Goal: Task Accomplishment & Management: Complete application form

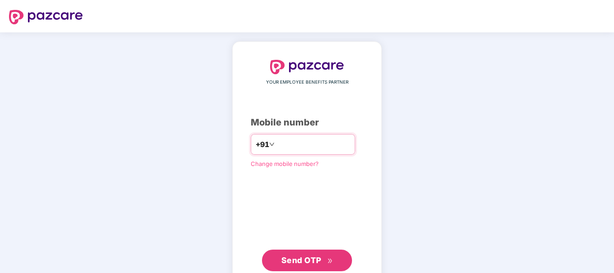
type input "**********"
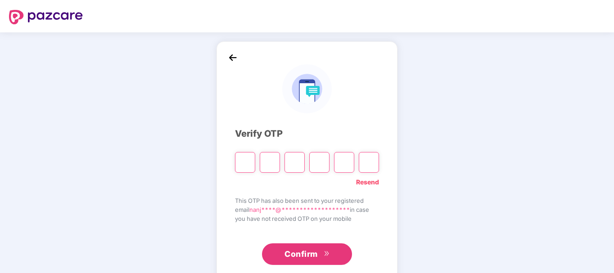
type input "*"
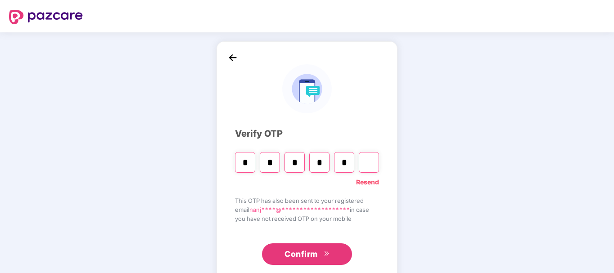
type input "*"
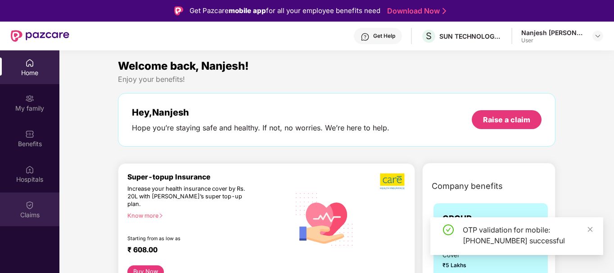
click at [39, 207] on div "Claims" at bounding box center [29, 210] width 59 height 34
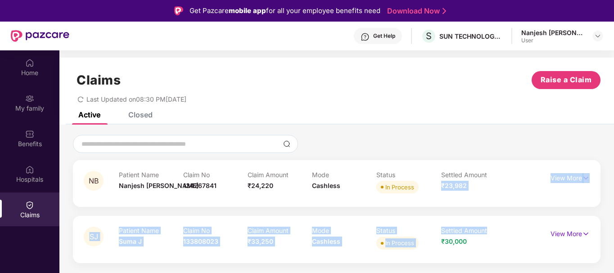
drag, startPoint x: 513, startPoint y: 184, endPoint x: 512, endPoint y: 212, distance: 27.9
click at [512, 212] on div "NB Patient Name Nanjesh [PERSON_NAME] Claim No 134267841 Claim Amount ₹24,220 M…" at bounding box center [336, 199] width 554 height 128
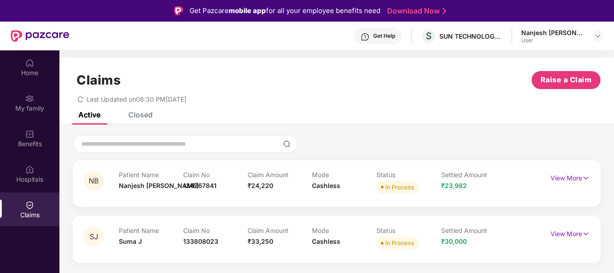
click at [519, 133] on div "NB Patient Name Nanjesh [PERSON_NAME] Claim No 134267841 Claim Amount ₹24,220 M…" at bounding box center [336, 199] width 554 height 148
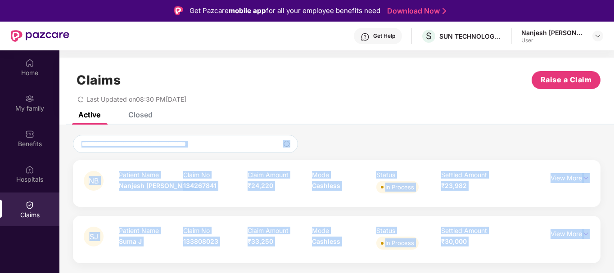
scroll to position [50, 0]
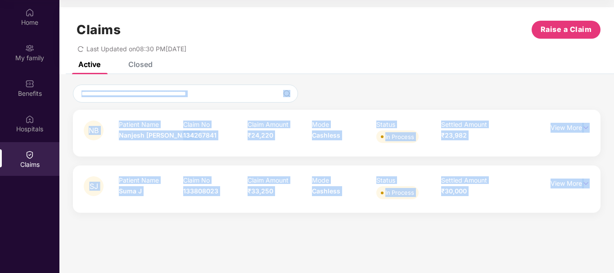
drag, startPoint x: 517, startPoint y: 135, endPoint x: 492, endPoint y: 256, distance: 124.2
click at [505, 223] on html "Get Pazcare mobile app for all your employee benefits need Download Now Get Hel…" at bounding box center [307, 86] width 614 height 273
click at [486, 247] on section "Claims Raise a Claim Last Updated on 08:30 PM[DATE] Active Closed NB Patient Na…" at bounding box center [336, 136] width 554 height 273
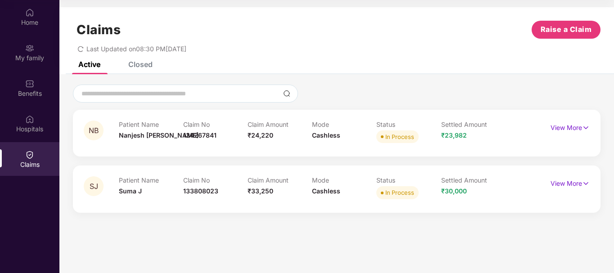
click at [486, 247] on section "Claims Raise a Claim Last Updated on 08:30 PM[DATE] Active Closed NB Patient Na…" at bounding box center [336, 136] width 554 height 273
click at [566, 32] on span "Raise a Claim" at bounding box center [565, 29] width 51 height 11
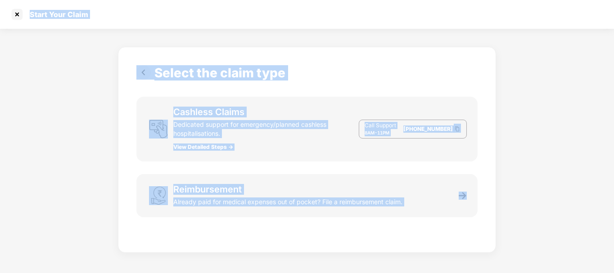
scroll to position [22, 0]
click at [320, 158] on div "Cashless Claims Dedicated support for emergency/planned cashless hospitalisatio…" at bounding box center [306, 129] width 341 height 65
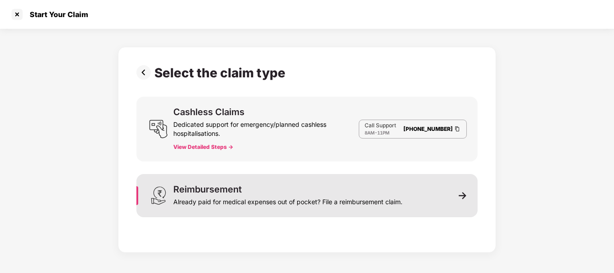
click at [223, 195] on div "Already paid for medical expenses out of pocket? File a reimbursement claim." at bounding box center [287, 200] width 229 height 13
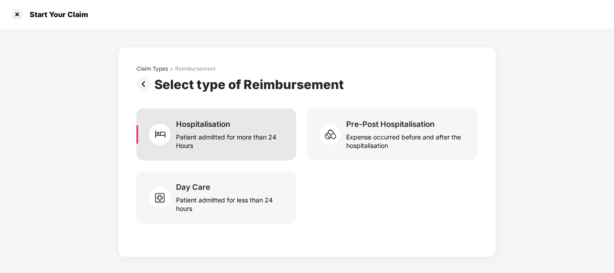
click at [220, 130] on div "Patient admitted for more than 24 Hours" at bounding box center [230, 139] width 109 height 21
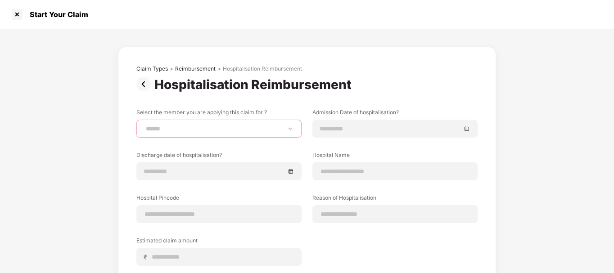
click at [207, 127] on select "**********" at bounding box center [219, 128] width 150 height 7
select select "**********"
click at [144, 125] on select "**********" at bounding box center [219, 128] width 150 height 7
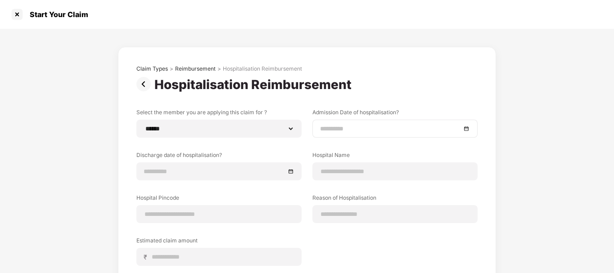
click at [357, 127] on input at bounding box center [390, 129] width 141 height 10
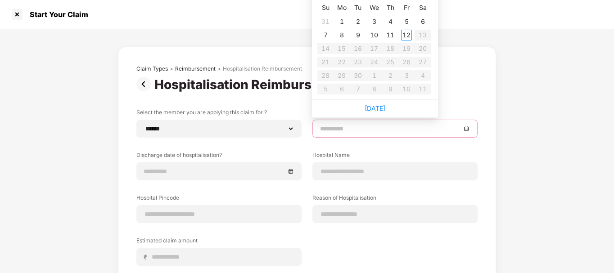
type input "**********"
click at [229, 165] on div "Discharge date of hospitalisation?" at bounding box center [218, 165] width 165 height 29
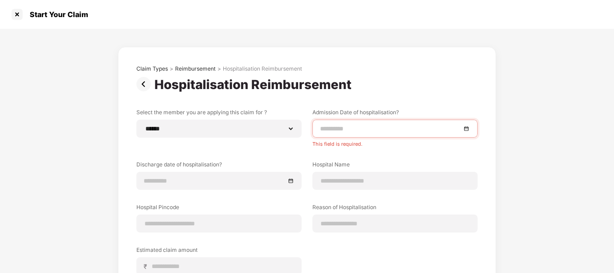
click at [333, 128] on input at bounding box center [390, 129] width 141 height 10
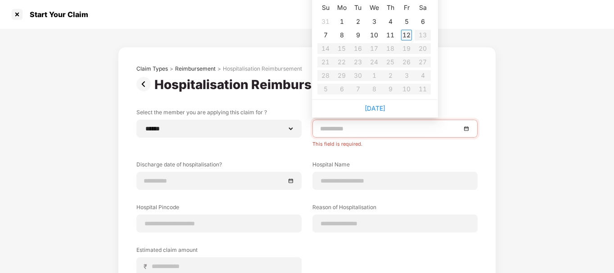
type input "**********"
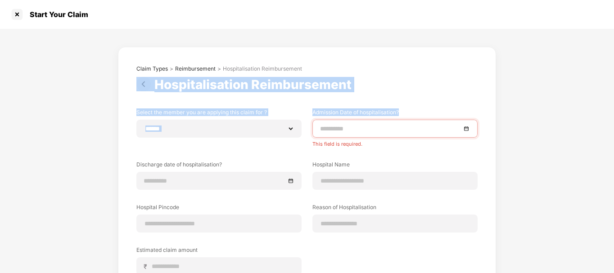
drag, startPoint x: 548, startPoint y: 100, endPoint x: 546, endPoint y: 55, distance: 45.0
click at [547, 53] on div "**********" at bounding box center [307, 203] width 614 height 348
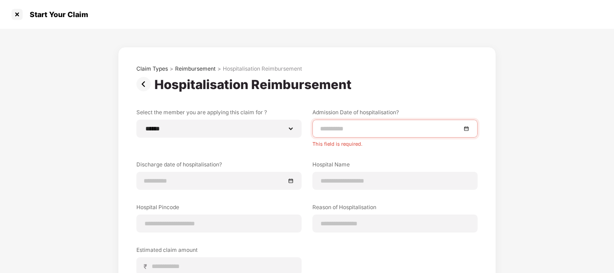
click at [464, 127] on div at bounding box center [395, 129] width 150 height 10
drag, startPoint x: 547, startPoint y: 91, endPoint x: 543, endPoint y: 85, distance: 7.5
click at [543, 85] on div "**********" at bounding box center [307, 203] width 614 height 348
click at [468, 128] on div at bounding box center [395, 129] width 150 height 10
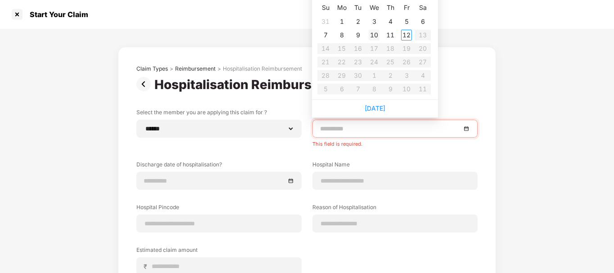
type input "**********"
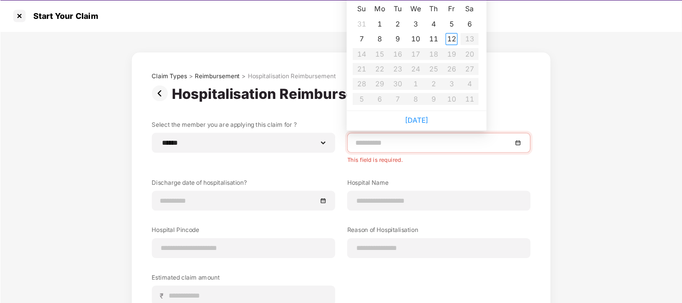
scroll to position [21, 0]
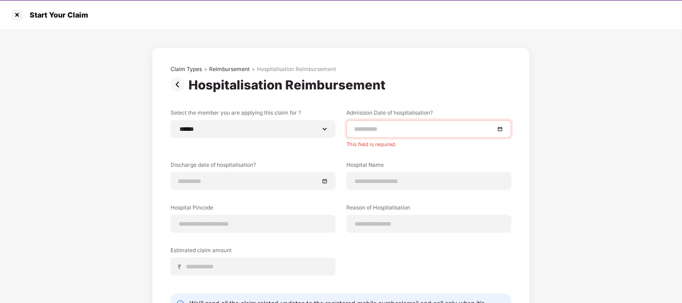
drag, startPoint x: 614, startPoint y: 0, endPoint x: 446, endPoint y: 74, distance: 183.6
click at [446, 74] on div "Claim Types > Reimbursement > Hospitalisation Reimbursement" at bounding box center [341, 72] width 341 height 12
click at [479, 129] on input at bounding box center [424, 129] width 141 height 10
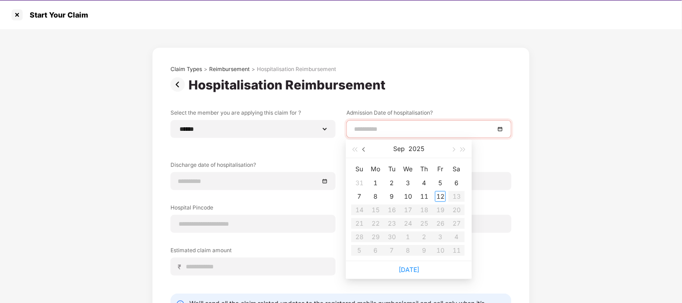
click at [366, 150] on button "button" at bounding box center [365, 149] width 10 height 18
type input "**********"
click at [424, 235] on div "28" at bounding box center [424, 237] width 11 height 11
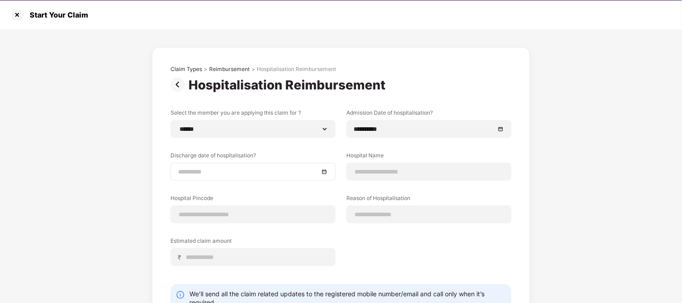
click at [324, 172] on div at bounding box center [253, 172] width 150 height 10
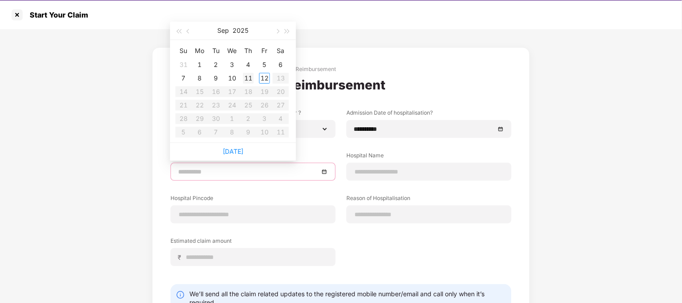
type input "**********"
click at [249, 78] on div "11" at bounding box center [248, 78] width 11 height 11
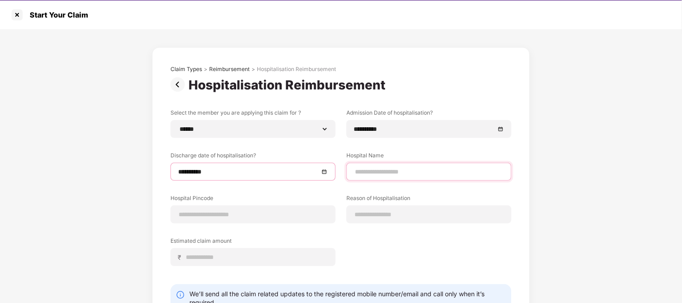
click at [402, 170] on input at bounding box center [429, 171] width 150 height 9
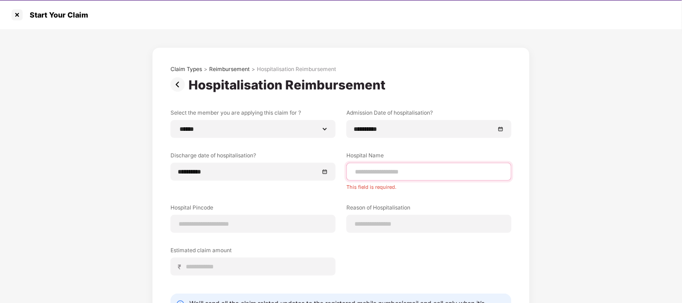
paste input "**********"
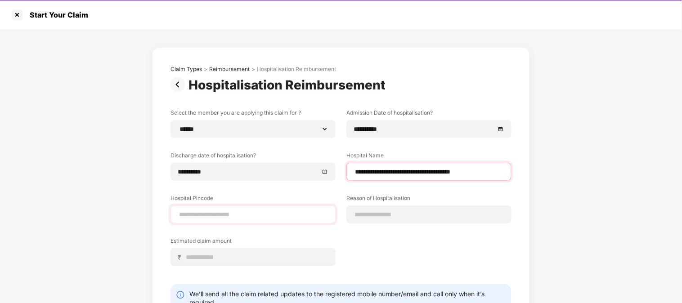
type input "**********"
click at [248, 214] on input at bounding box center [253, 214] width 150 height 9
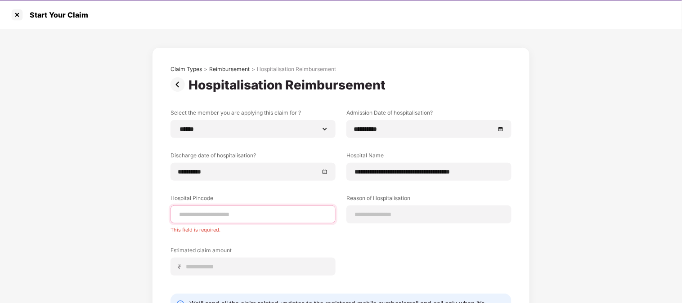
click at [240, 210] on input at bounding box center [253, 214] width 150 height 9
paste input "******"
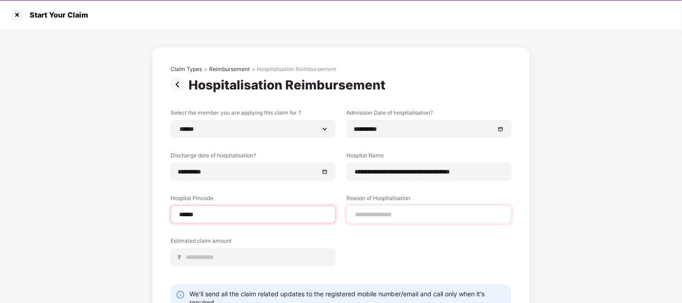
type input "******"
click at [385, 215] on input at bounding box center [429, 214] width 150 height 9
select select "*********"
select select "******"
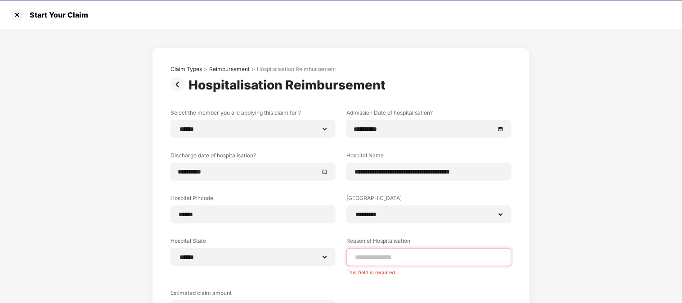
paste input "**********"
click at [431, 255] on input "**********" at bounding box center [429, 257] width 150 height 9
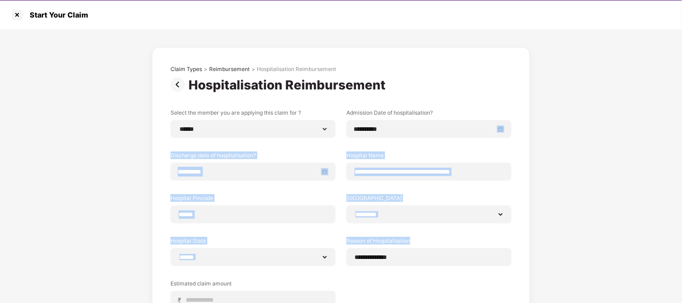
drag, startPoint x: 620, startPoint y: 135, endPoint x: 602, endPoint y: 279, distance: 145.0
click at [602, 273] on div "**********" at bounding box center [341, 219] width 682 height 381
click at [585, 273] on div "**********" at bounding box center [341, 219] width 682 height 381
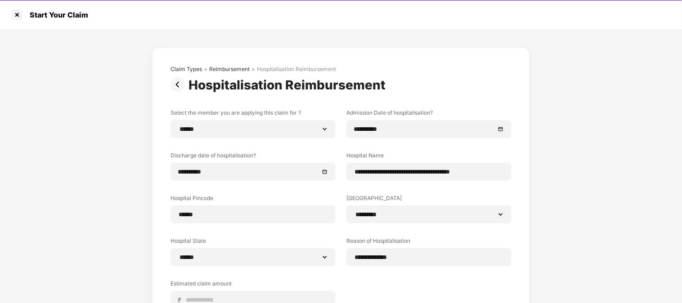
click at [599, 224] on div "**********" at bounding box center [341, 219] width 682 height 381
drag, startPoint x: 599, startPoint y: 224, endPoint x: 566, endPoint y: 219, distance: 34.2
click at [566, 219] on div "**********" at bounding box center [341, 219] width 682 height 381
click at [248, 273] on input at bounding box center [256, 300] width 143 height 9
click at [397, 256] on input "**********" at bounding box center [429, 257] width 150 height 9
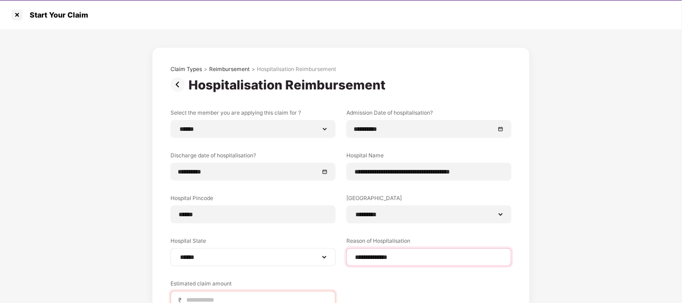
drag, startPoint x: 399, startPoint y: 258, endPoint x: 329, endPoint y: 258, distance: 69.3
click at [329, 258] on div "**********" at bounding box center [341, 220] width 341 height 223
paste input
click at [383, 257] on input "**********" at bounding box center [429, 257] width 150 height 9
click at [380, 257] on input "**********" at bounding box center [429, 257] width 150 height 9
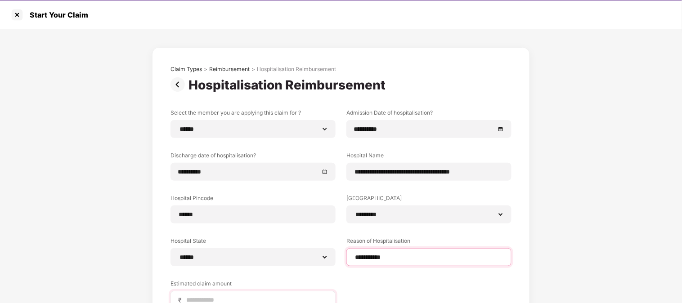
type input "**********"
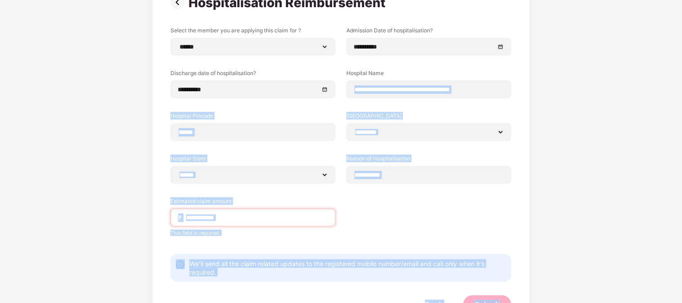
scroll to position [116, 0]
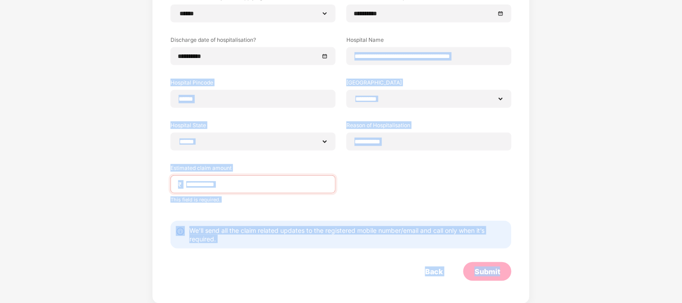
drag, startPoint x: 644, startPoint y: 184, endPoint x: 637, endPoint y: 311, distance: 127.1
click at [613, 273] on html "**********" at bounding box center [341, 130] width 682 height 303
click at [598, 217] on div "**********" at bounding box center [341, 109] width 682 height 391
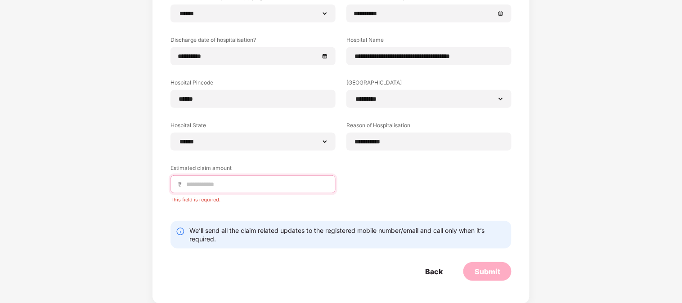
click at [268, 181] on input at bounding box center [256, 184] width 143 height 9
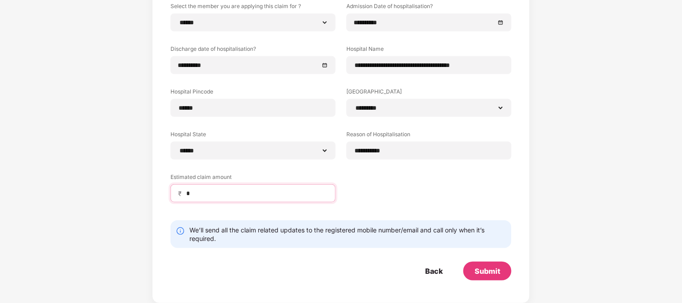
scroll to position [106, 0]
type input "*********"
click at [426, 205] on div "**********" at bounding box center [341, 110] width 341 height 214
click at [494, 273] on div "Submit" at bounding box center [487, 271] width 48 height 19
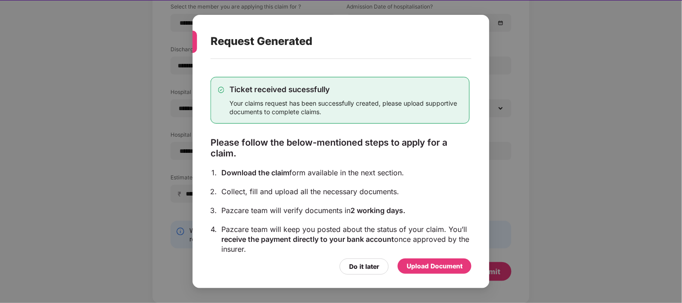
click at [445, 266] on div "Upload Document" at bounding box center [435, 266] width 56 height 10
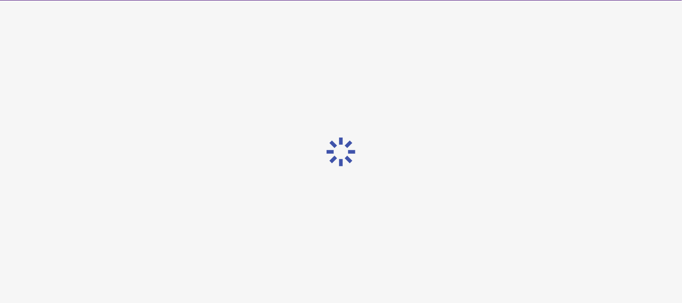
scroll to position [0, 0]
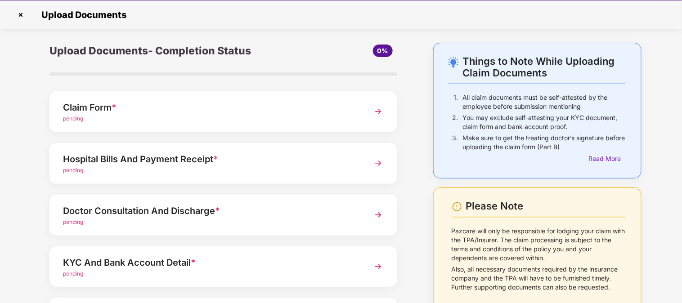
click at [128, 106] on div "Claim Form *" at bounding box center [210, 107] width 294 height 14
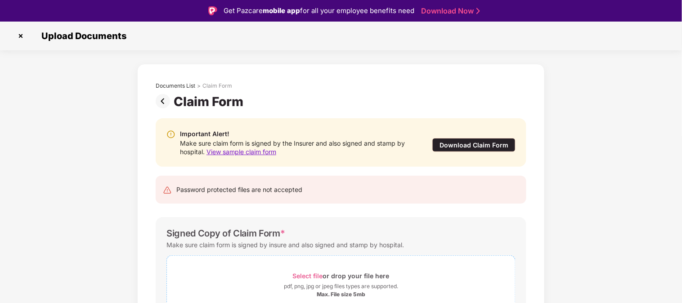
click at [314, 273] on span "Select file" at bounding box center [308, 276] width 30 height 8
drag, startPoint x: 673, startPoint y: 169, endPoint x: 679, endPoint y: 227, distance: 58.3
click at [613, 227] on div "Documents List > Claim Form Claim Form Important Alert! Make sure claim form is…" at bounding box center [341, 242] width 682 height 357
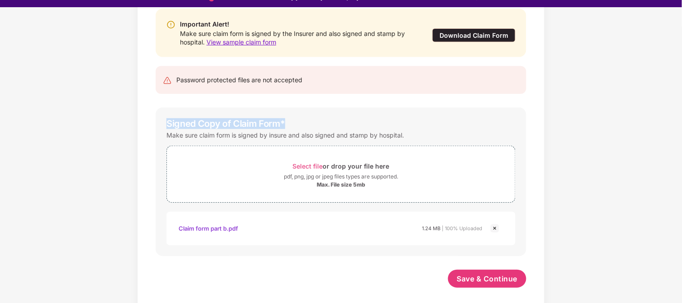
scroll to position [21, 0]
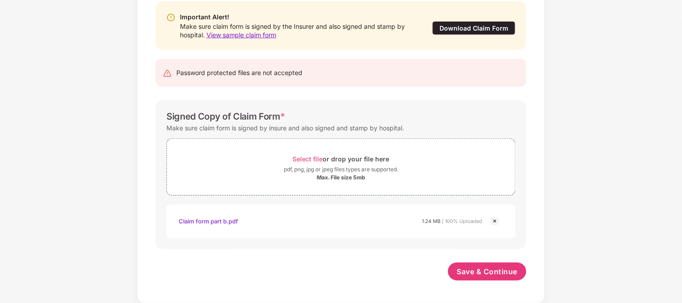
click at [608, 219] on div "Documents List > Claim Form Claim Form Important Alert! Make sure claim form is…" at bounding box center [341, 125] width 682 height 357
click at [495, 267] on span "Save & Continue" at bounding box center [487, 272] width 61 height 10
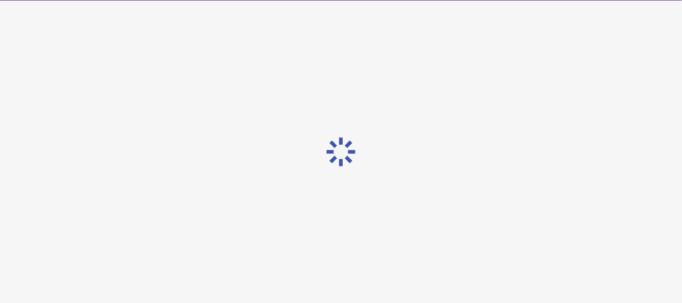
scroll to position [0, 0]
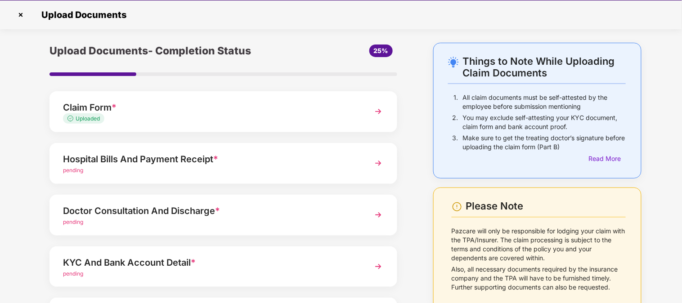
click at [232, 161] on div "Hospital Bills And Payment Receipt *" at bounding box center [210, 159] width 294 height 14
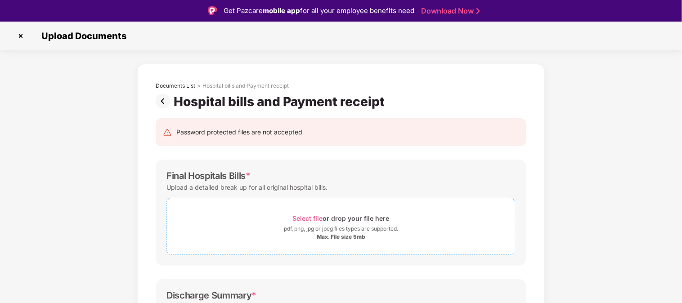
click at [309, 218] on span "Select file" at bounding box center [308, 219] width 30 height 8
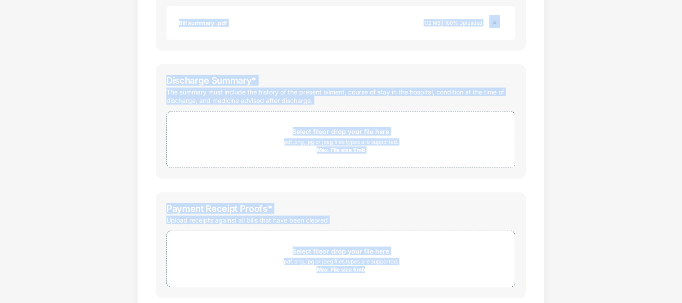
scroll to position [286, 0]
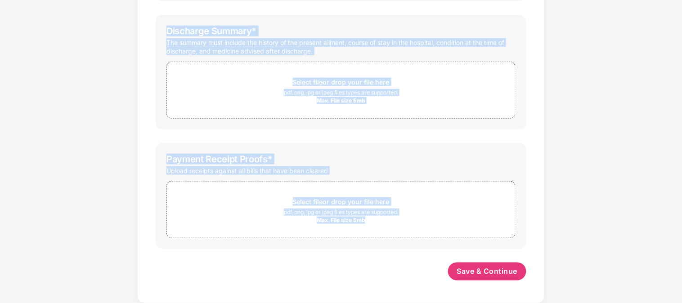
drag, startPoint x: 552, startPoint y: 167, endPoint x: 585, endPoint y: 195, distance: 43.2
click at [585, 195] on div "Documents List > Hospital bills and Payment receipt Hospital bills and Payment …" at bounding box center [341, 30] width 682 height 547
click at [607, 120] on div "Documents List > Hospital bills and Payment receipt Hospital bills and Payment …" at bounding box center [341, 30] width 682 height 547
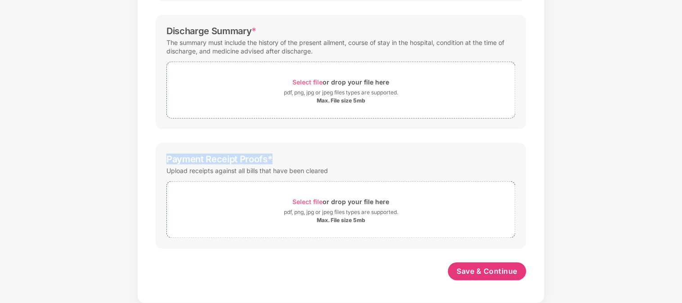
drag, startPoint x: 670, startPoint y: 153, endPoint x: 639, endPoint y: 94, distance: 66.0
click at [613, 94] on div "Documents List > Hospital bills and Payment receipt Hospital bills and Payment …" at bounding box center [341, 30] width 682 height 547
click at [315, 199] on span "Select file" at bounding box center [308, 202] width 30 height 8
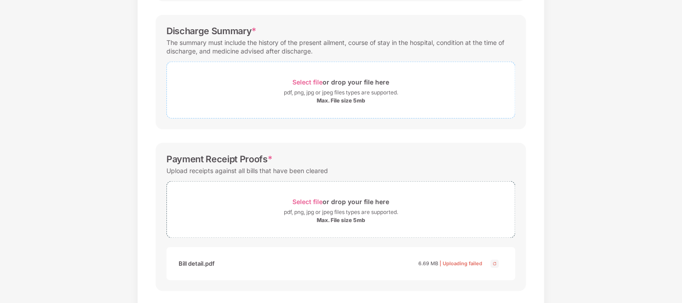
click at [314, 81] on span "Select file" at bounding box center [308, 82] width 30 height 8
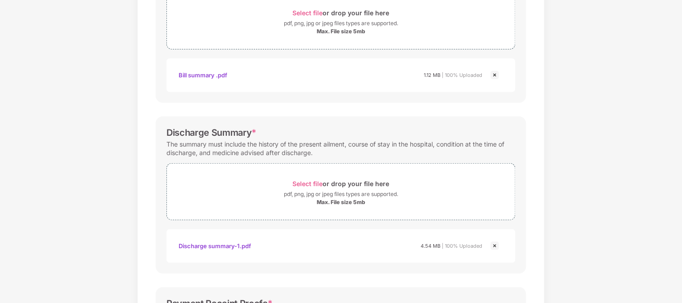
scroll to position [371, 0]
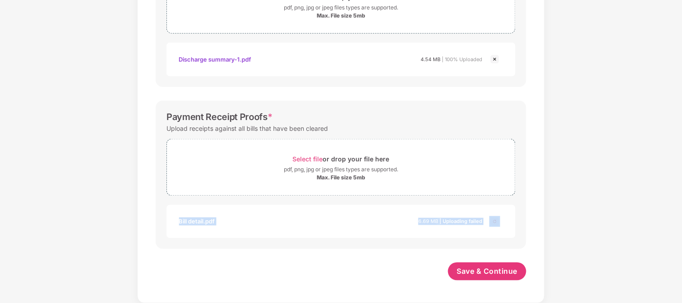
drag, startPoint x: 618, startPoint y: 179, endPoint x: 581, endPoint y: 311, distance: 137.3
click at [581, 273] on html "Get Pazcare mobile app for all your employee benefits need Download Now Upload …" at bounding box center [341, 130] width 682 height 303
click at [484, 273] on button "Save & Continue" at bounding box center [487, 272] width 79 height 18
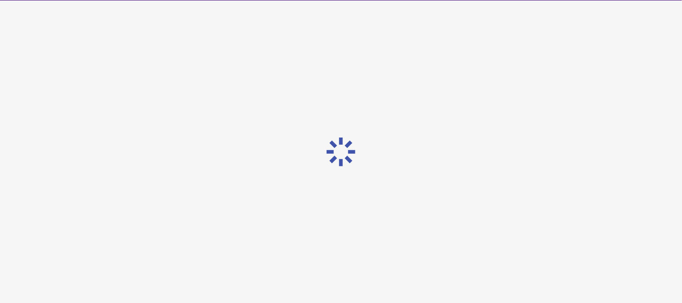
scroll to position [0, 0]
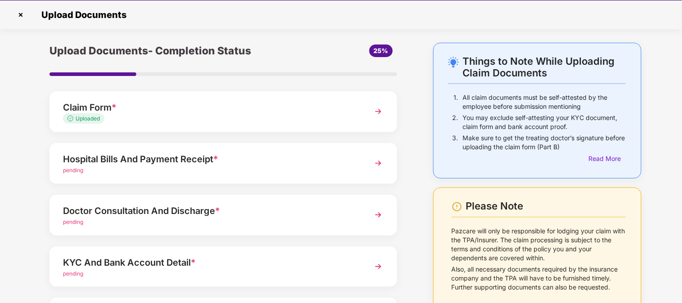
click at [332, 163] on div "Hospital Bills And Payment Receipt *" at bounding box center [210, 159] width 294 height 14
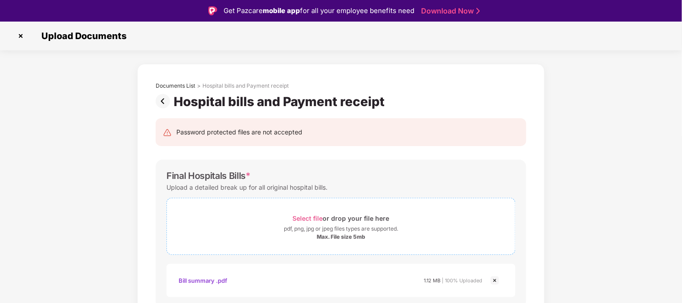
click at [308, 219] on span "Select file" at bounding box center [308, 219] width 30 height 8
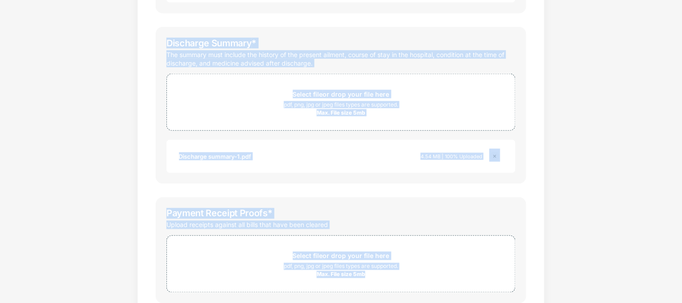
scroll to position [371, 0]
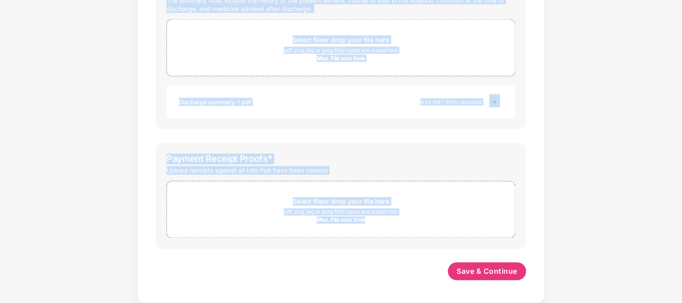
drag, startPoint x: 565, startPoint y: 193, endPoint x: 574, endPoint y: 317, distance: 124.5
click at [574, 273] on html "Get Pazcare mobile app for all your employee benefits need Download Now Upload …" at bounding box center [341, 130] width 682 height 303
click at [497, 267] on span "Save & Continue" at bounding box center [487, 272] width 61 height 10
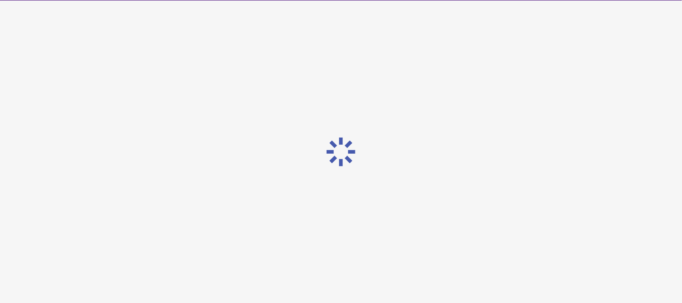
scroll to position [0, 0]
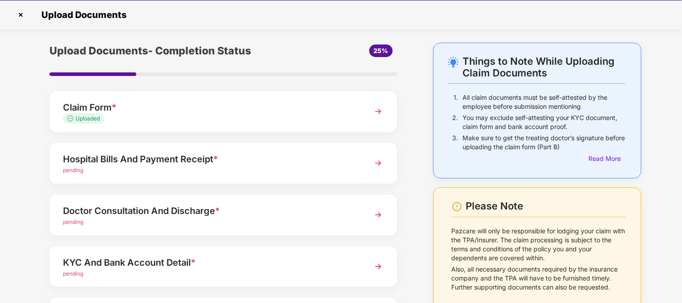
click at [219, 212] on span "*" at bounding box center [217, 211] width 5 height 11
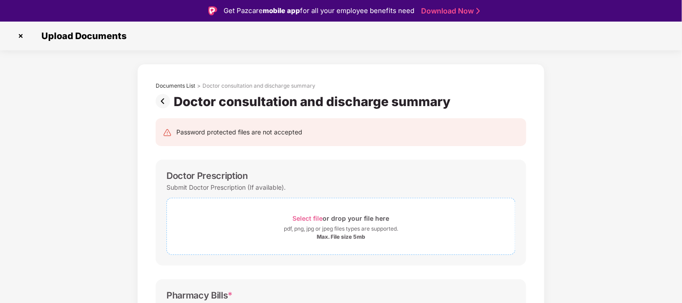
click at [310, 219] on span "Select file" at bounding box center [308, 219] width 30 height 8
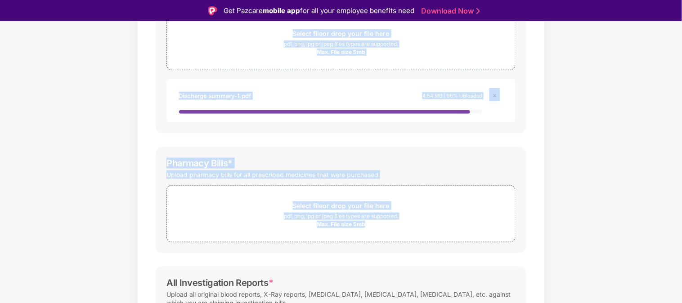
scroll to position [21, 0]
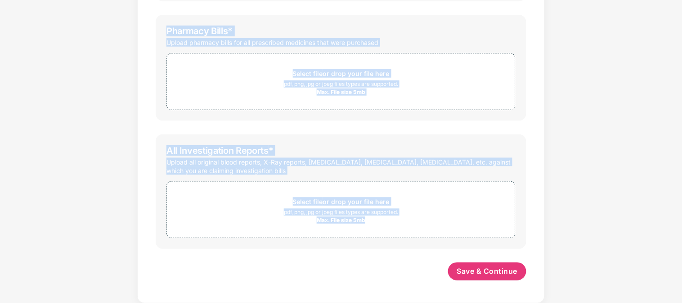
drag, startPoint x: 430, startPoint y: 188, endPoint x: 433, endPoint y: 320, distance: 132.3
click at [433, 273] on html "Get Pazcare mobile app for all your employee benefits need Download Now Upload …" at bounding box center [341, 130] width 682 height 303
click at [478, 263] on button "Save & Continue" at bounding box center [487, 272] width 79 height 18
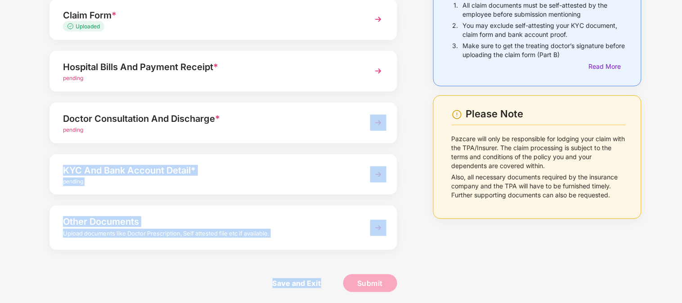
scroll to position [94, 0]
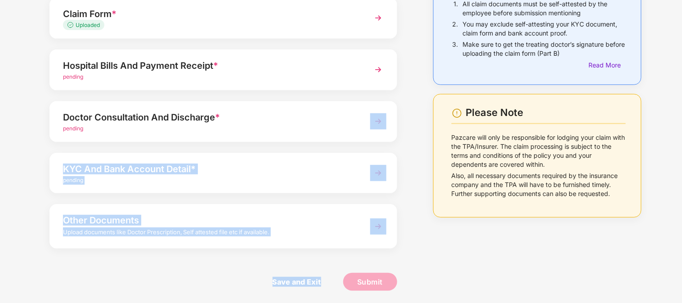
drag, startPoint x: 414, startPoint y: 184, endPoint x: 408, endPoint y: 282, distance: 97.4
click at [415, 273] on div "Upload Documents- Completion Status 25% Claim Form * Uploaded Hospital Bills An…" at bounding box center [223, 126] width 393 height 355
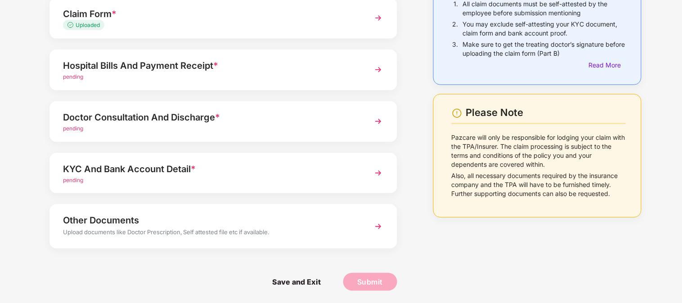
click at [435, 227] on div "Things to Note While Uploading Claim Documents 1. All claim documents must be s…" at bounding box center [538, 126] width 236 height 355
click at [305, 273] on span "Save and Exit" at bounding box center [297, 282] width 67 height 18
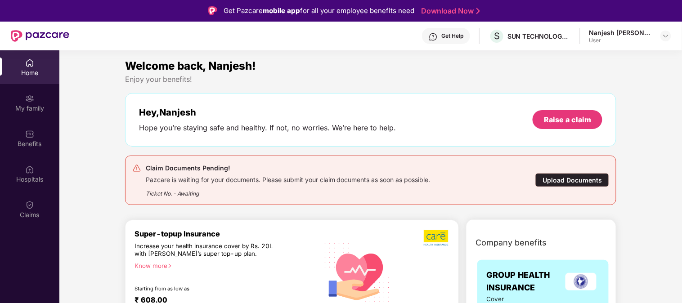
click at [185, 195] on div "Ticket No. - Awaiting" at bounding box center [288, 191] width 285 height 14
click at [513, 188] on div "Claim Documents Pending! Pazcare is waiting for your documents. Please submit y…" at bounding box center [331, 180] width 398 height 35
click at [558, 177] on div "Upload Documents" at bounding box center [572, 180] width 74 height 14
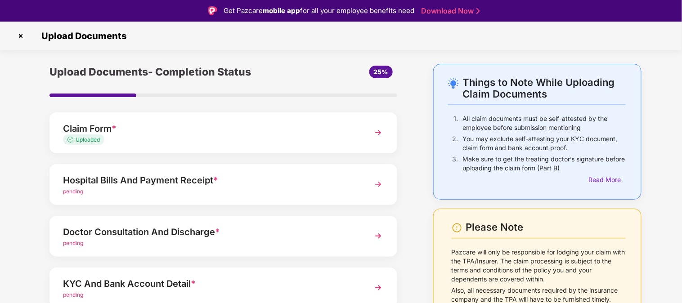
click at [373, 180] on img at bounding box center [378, 184] width 16 height 16
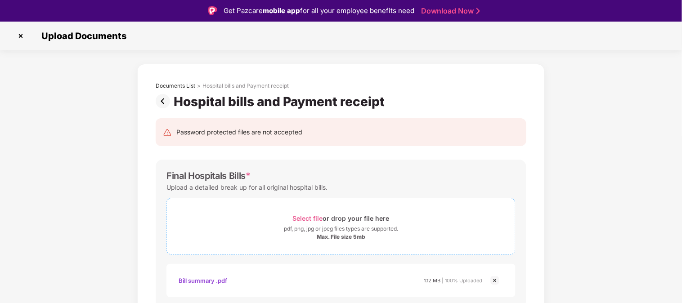
click at [304, 219] on span "Select file" at bounding box center [308, 219] width 30 height 8
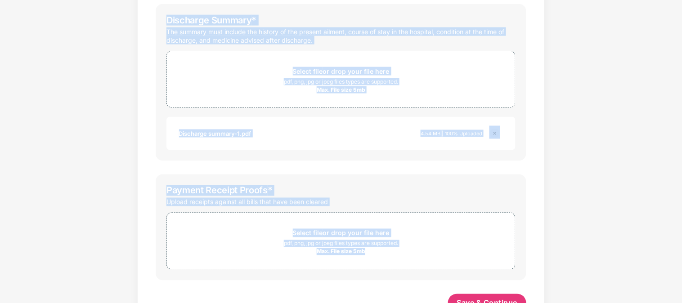
scroll to position [371, 0]
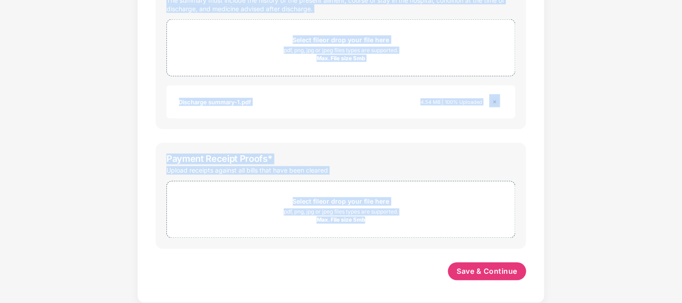
drag, startPoint x: 654, startPoint y: 173, endPoint x: 631, endPoint y: 261, distance: 90.8
click at [504, 273] on span "Save & Continue" at bounding box center [487, 272] width 61 height 10
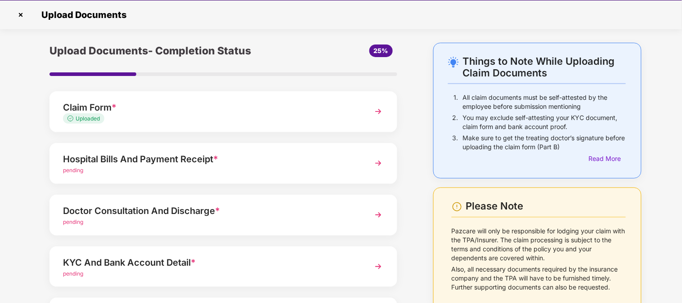
click at [376, 158] on img at bounding box center [378, 163] width 16 height 16
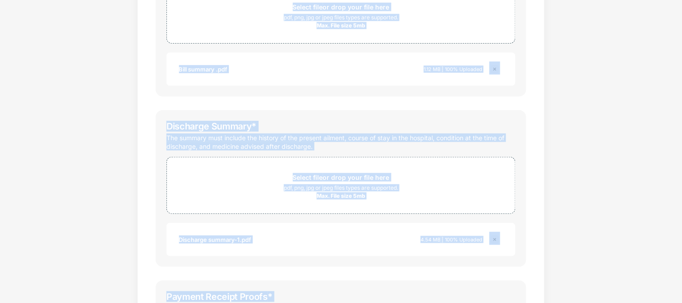
scroll to position [328, 0]
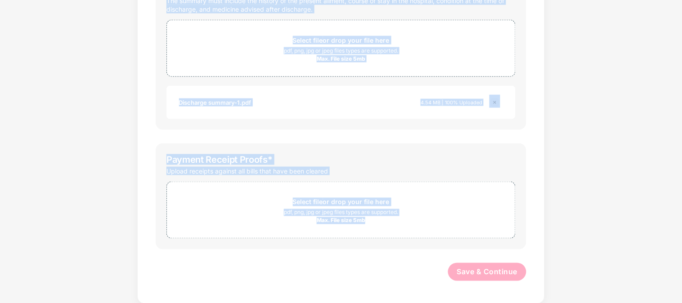
drag, startPoint x: 512, startPoint y: 188, endPoint x: 527, endPoint y: 289, distance: 101.9
click at [527, 289] on div "Password protected files are not accepted Final Hospitals Bills * Upload a deta…" at bounding box center [341, 30] width 398 height 539
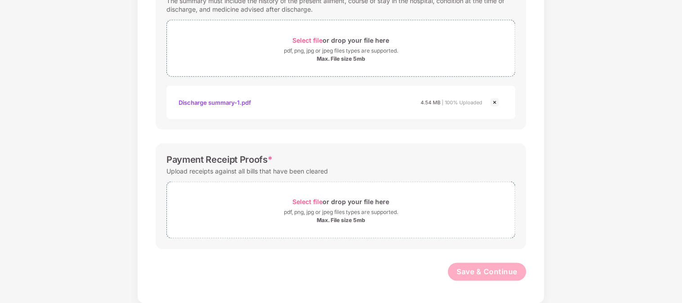
click at [542, 187] on div "Documents List > Hospital bills and Payment receipt Hospital bills and Payment …" at bounding box center [341, 9] width 408 height 589
click at [496, 104] on img at bounding box center [495, 102] width 11 height 11
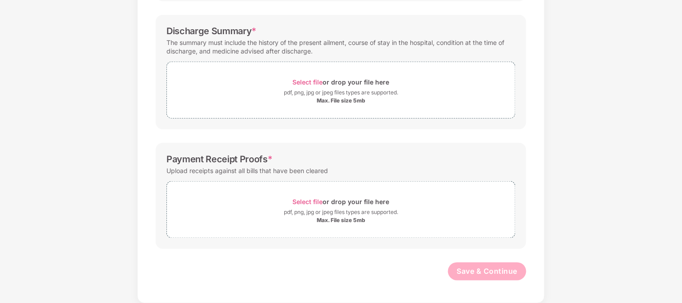
click at [601, 174] on div "Documents List > Hospital bills and Payment receipt Hospital bills and Payment …" at bounding box center [341, 30] width 682 height 547
click at [313, 205] on span "Select file" at bounding box center [308, 202] width 30 height 8
drag, startPoint x: 650, startPoint y: 185, endPoint x: 616, endPoint y: 2, distance: 186.3
drag, startPoint x: 616, startPoint y: 2, endPoint x: 664, endPoint y: 110, distance: 118.8
click at [664, 110] on div "Documents List > Hospital bills and Payment receipt Hospital bills and Payment …" at bounding box center [341, 51] width 682 height 589
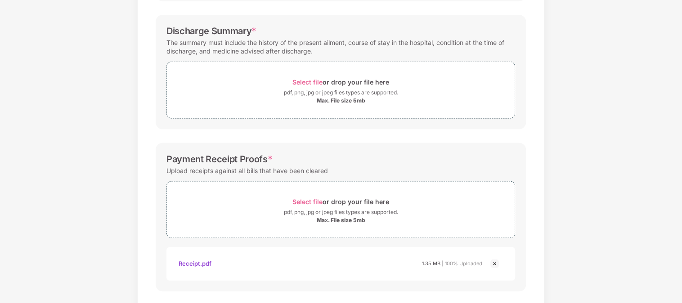
click at [638, 119] on div "Documents List > Hospital bills and Payment receipt Hospital bills and Payment …" at bounding box center [341, 51] width 682 height 589
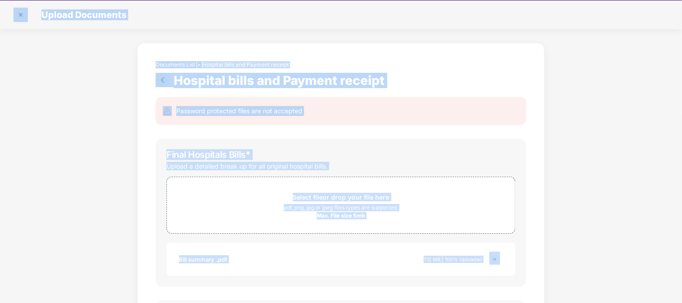
scroll to position [0, 0]
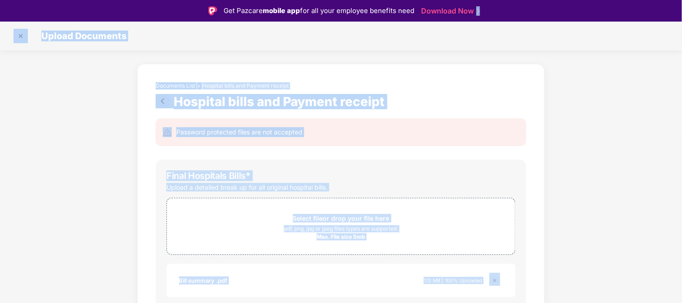
drag, startPoint x: 638, startPoint y: 119, endPoint x: 607, endPoint y: -24, distance: 146.4
click at [607, 0] on html "Get Pazcare mobile app for all your employee benefits need Download Now Upload …" at bounding box center [341, 151] width 682 height 303
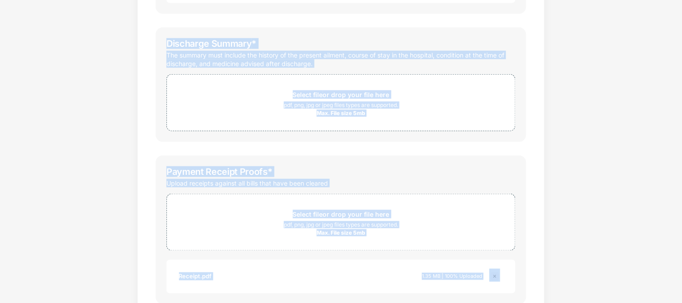
scroll to position [328, 0]
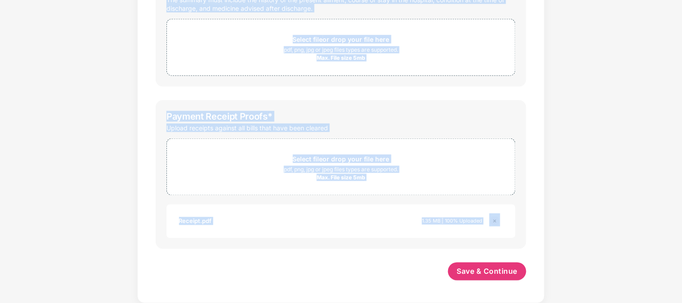
drag, startPoint x: 561, startPoint y: 92, endPoint x: 560, endPoint y: 310, distance: 217.8
click at [560, 282] on html "Get Pazcare mobile app for all your employee benefits need Download Now Upload …" at bounding box center [341, 130] width 682 height 303
click at [482, 275] on span "Save & Continue" at bounding box center [487, 272] width 61 height 10
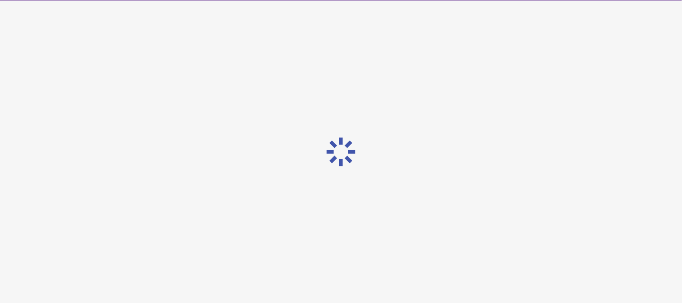
scroll to position [0, 0]
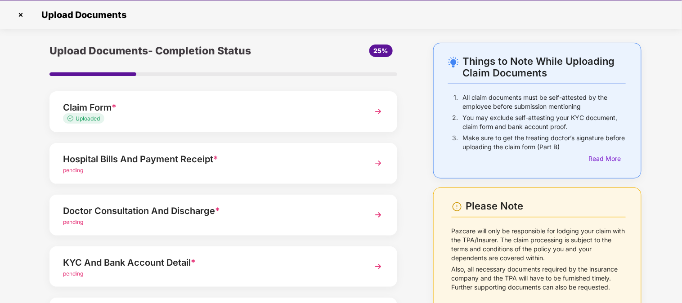
click at [184, 271] on div "pending" at bounding box center [210, 274] width 294 height 9
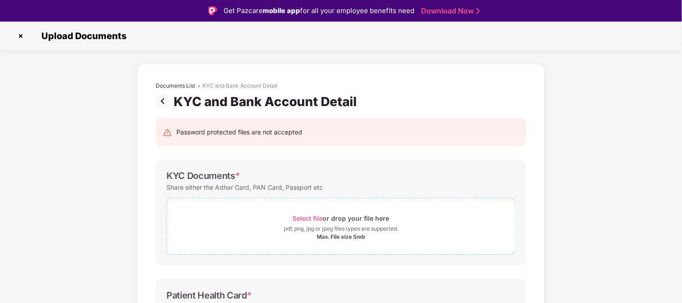
click at [315, 219] on span "Select file" at bounding box center [308, 219] width 30 height 8
click at [312, 218] on span "Select file" at bounding box center [308, 219] width 30 height 8
click at [306, 221] on span "Select file" at bounding box center [308, 219] width 30 height 8
click at [309, 217] on span "Select file" at bounding box center [308, 219] width 30 height 8
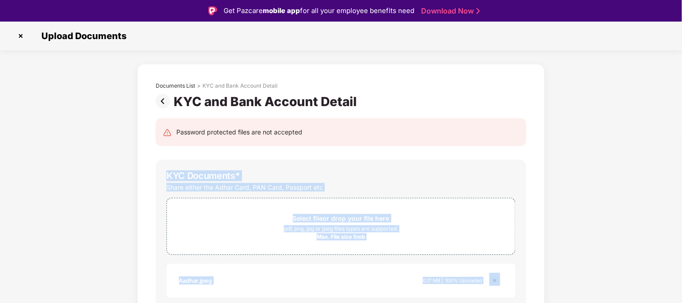
scroll to position [21, 0]
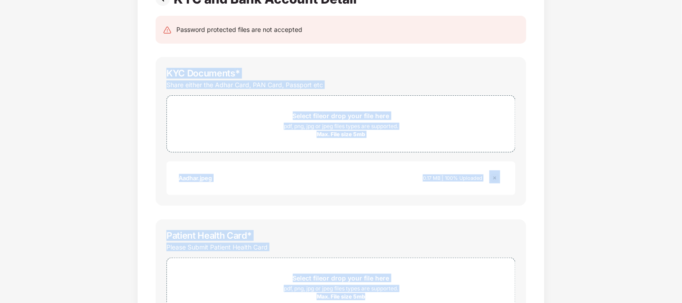
drag, startPoint x: 677, startPoint y: 142, endPoint x: 682, endPoint y: 293, distance: 151.7
click at [682, 282] on html "Get Pazcare mobile app for all your employee benefits need Download Now Upload …" at bounding box center [341, 130] width 682 height 303
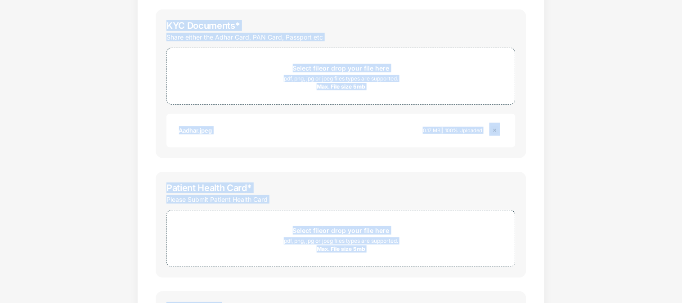
click at [639, 213] on div "Documents List > KYC and Bank Account Detail KYC and Bank Account Detail Passwo…" at bounding box center [341, 183] width 682 height 539
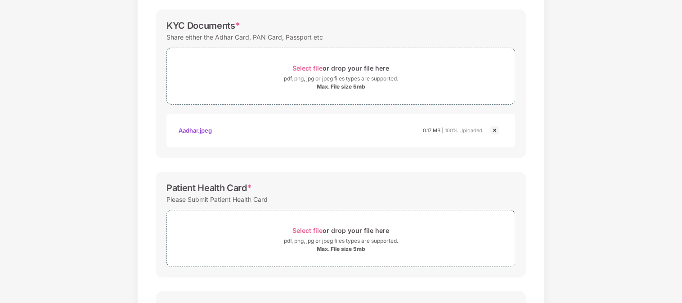
drag, startPoint x: 545, startPoint y: 99, endPoint x: 545, endPoint y: 83, distance: 16.2
click at [545, 83] on div "Documents List > KYC and Bank Account Detail KYC and Bank Account Detail Passwo…" at bounding box center [341, 183] width 682 height 539
click at [311, 228] on span "Select file" at bounding box center [308, 231] width 30 height 8
click at [316, 225] on div "Select file or drop your file here" at bounding box center [341, 231] width 97 height 12
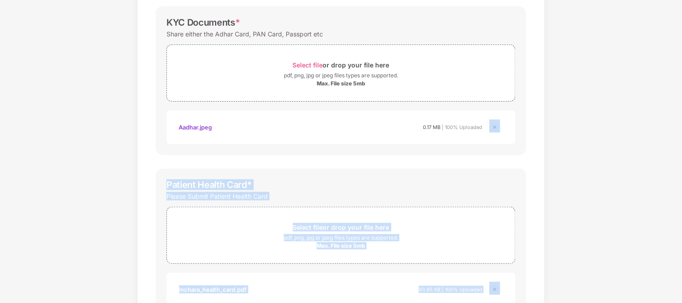
scroll to position [320, 0]
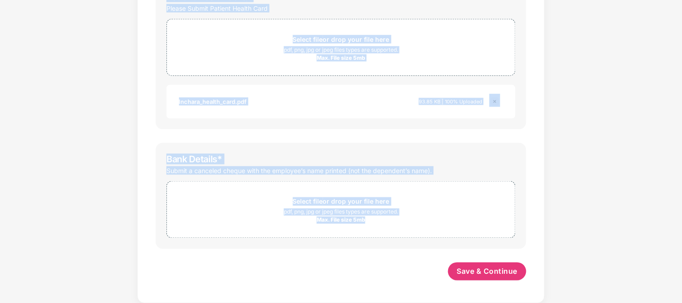
drag, startPoint x: 660, startPoint y: 127, endPoint x: 678, endPoint y: 323, distance: 196.5
click at [678, 282] on html "Get Pazcare mobile app for all your employee benefits need Download Now Upload …" at bounding box center [341, 130] width 682 height 303
click at [504, 276] on span "Save & Continue" at bounding box center [487, 272] width 61 height 10
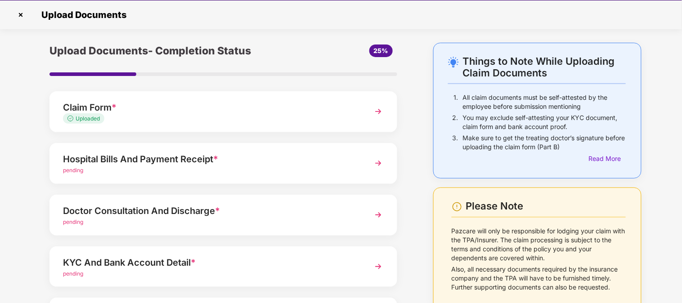
click at [258, 158] on div "Hospital Bills And Payment Receipt *" at bounding box center [210, 159] width 294 height 14
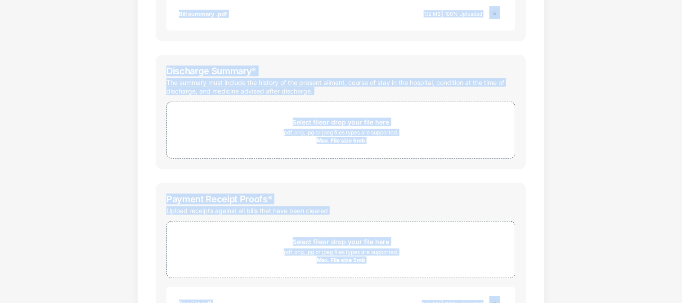
scroll to position [328, 0]
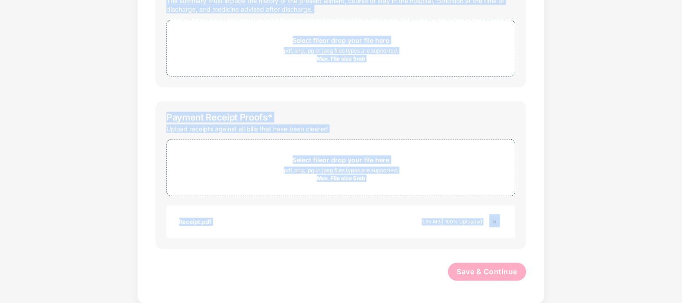
drag, startPoint x: 669, startPoint y: 136, endPoint x: 682, endPoint y: 323, distance: 187.2
click at [682, 282] on html "Get Pazcare mobile app for all your employee benefits need Download Now Upload …" at bounding box center [341, 130] width 682 height 303
click at [370, 238] on div "Receipt.pdf 1.35 MB | 100% Uploaded" at bounding box center [340, 222] width 349 height 33
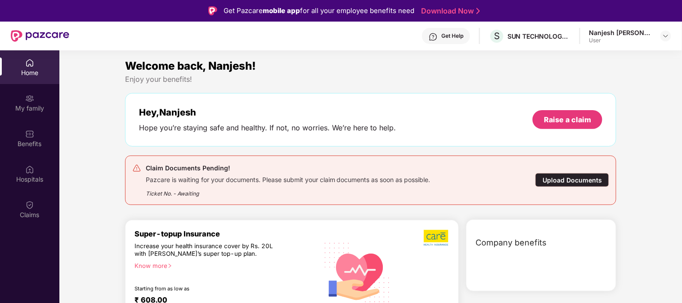
scroll to position [0, 0]
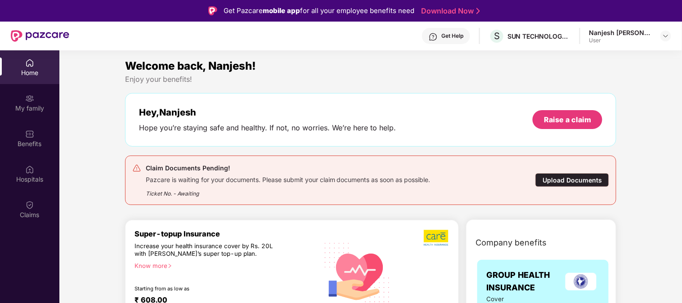
click at [267, 174] on div "Pazcare is waiting for your documents. Please submit your claim documents as so…" at bounding box center [288, 179] width 285 height 10
click at [40, 103] on div "My family" at bounding box center [29, 103] width 59 height 34
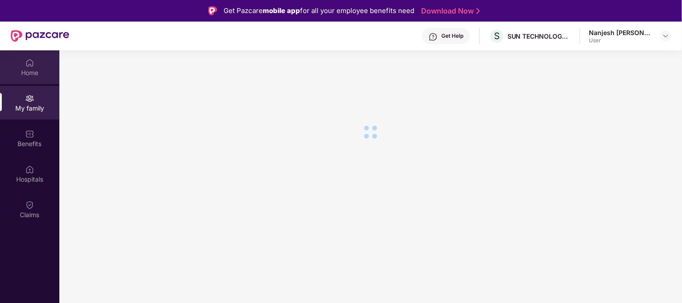
click at [30, 64] on img at bounding box center [29, 62] width 9 height 9
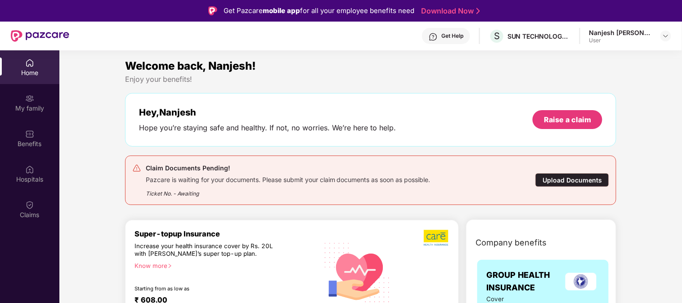
click at [190, 182] on div "Pazcare is waiting for your documents. Please submit your claim documents as so…" at bounding box center [288, 179] width 285 height 10
click at [556, 182] on div "Upload Documents" at bounding box center [572, 180] width 74 height 14
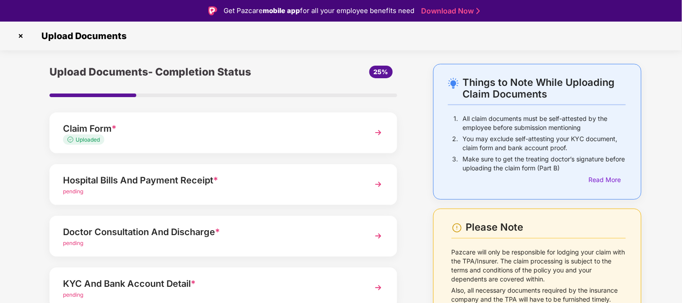
click at [377, 184] on img at bounding box center [378, 184] width 16 height 16
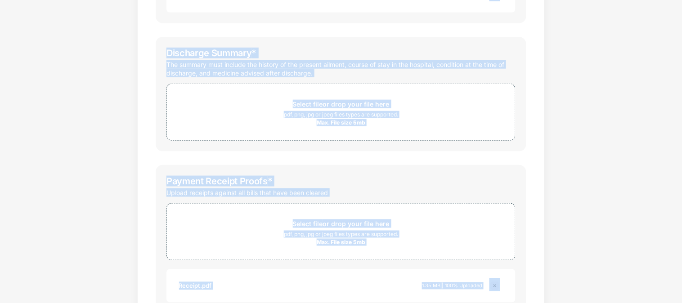
scroll to position [288, 0]
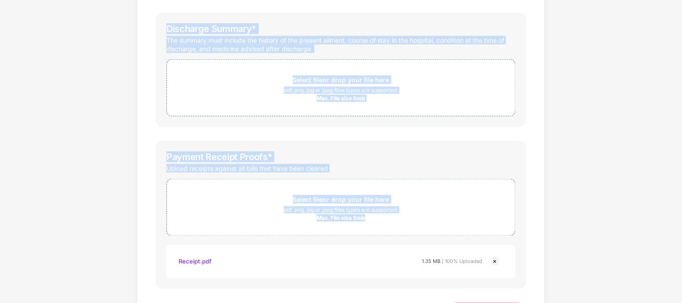
drag, startPoint x: 666, startPoint y: 142, endPoint x: 653, endPoint y: 178, distance: 38.3
click at [649, 182] on div "Documents List > Hospital bills and Payment receipt Hospital bills and Payment …" at bounding box center [341, 49] width 682 height 589
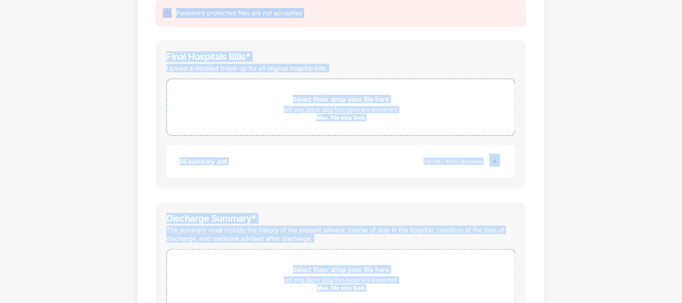
scroll to position [0, 0]
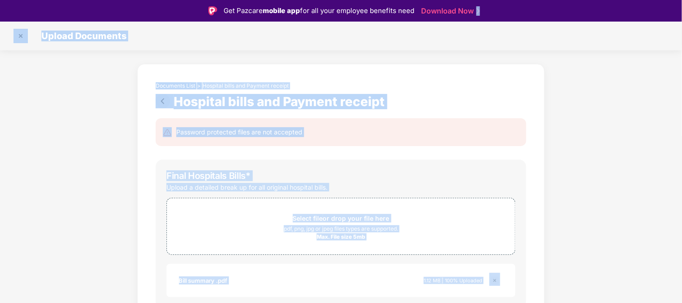
drag, startPoint x: 630, startPoint y: 181, endPoint x: 667, endPoint y: -32, distance: 216.4
click at [667, 0] on html "Get Pazcare mobile app for all your employee benefits need Download Now Upload …" at bounding box center [341, 151] width 682 height 303
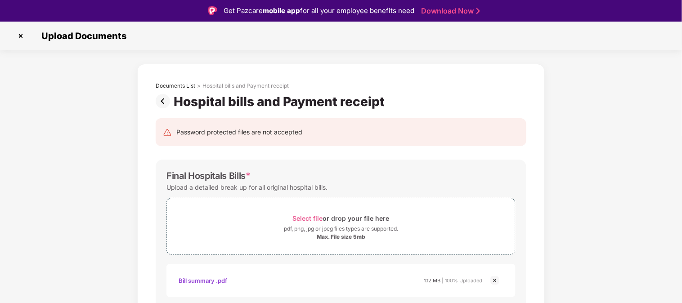
click at [19, 35] on img at bounding box center [20, 36] width 14 height 14
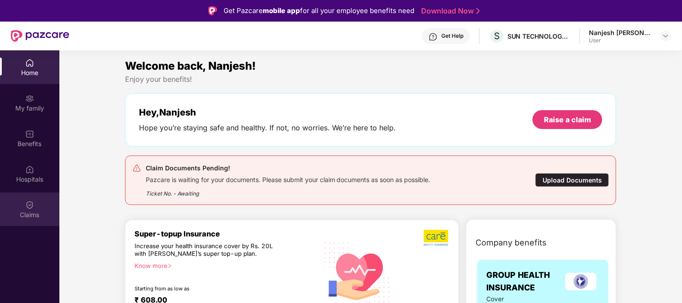
click at [38, 199] on div "Claims" at bounding box center [29, 210] width 59 height 34
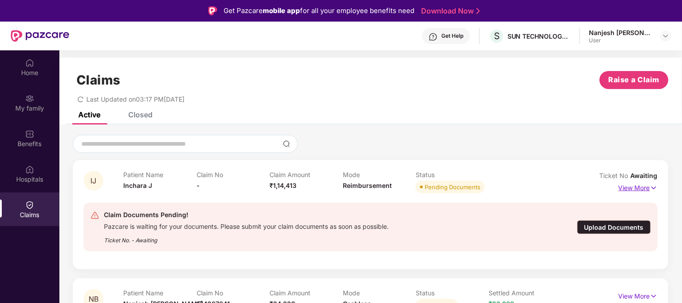
click at [636, 184] on p "View More" at bounding box center [638, 187] width 39 height 12
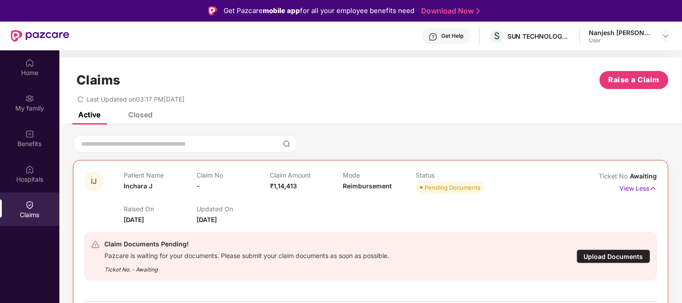
click at [447, 188] on div "Pending Documents" at bounding box center [453, 187] width 56 height 9
click at [364, 95] on div "Last Updated on 03:17 PM, 12 Sep 2025" at bounding box center [371, 96] width 596 height 14
